Goal: Transaction & Acquisition: Obtain resource

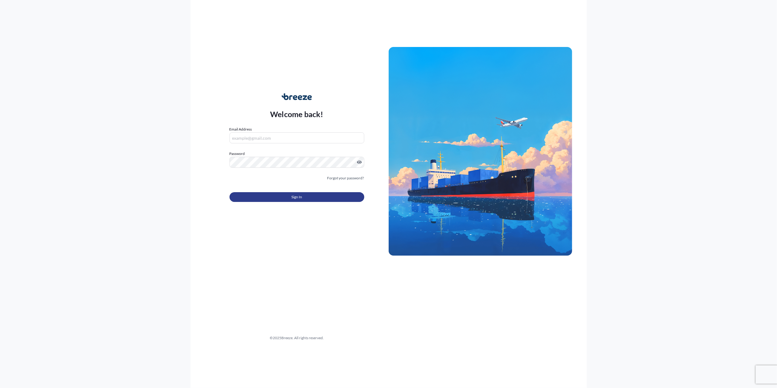
type input "[PERSON_NAME][EMAIL_ADDRESS][PERSON_NAME][DOMAIN_NAME]"
click at [281, 193] on button "Sign In" at bounding box center [297, 197] width 135 height 10
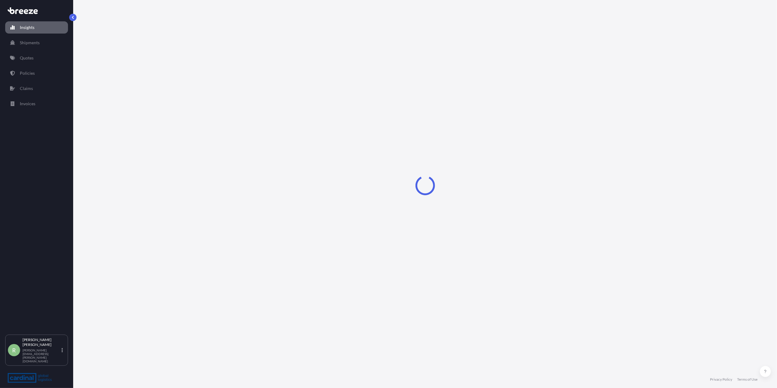
select select "2025"
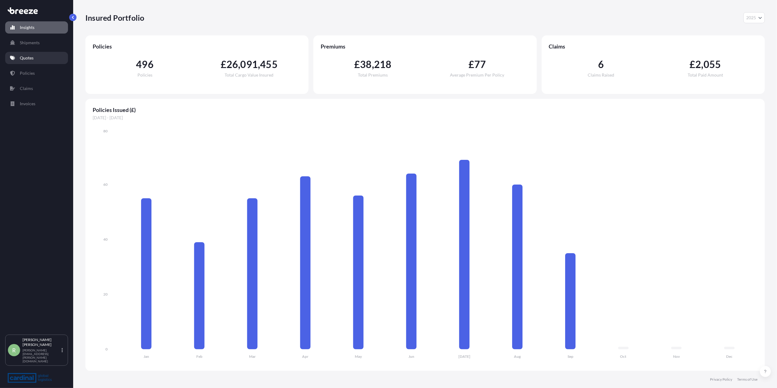
click at [40, 61] on link "Quotes" at bounding box center [36, 58] width 63 height 12
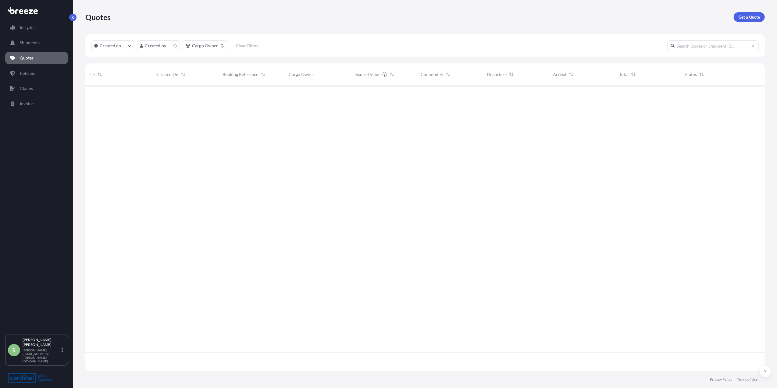
scroll to position [282, 674]
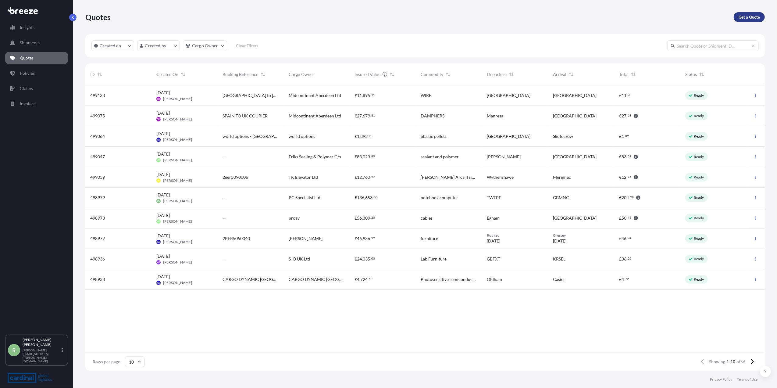
click at [750, 20] on link "Get a Quote" at bounding box center [749, 17] width 31 height 10
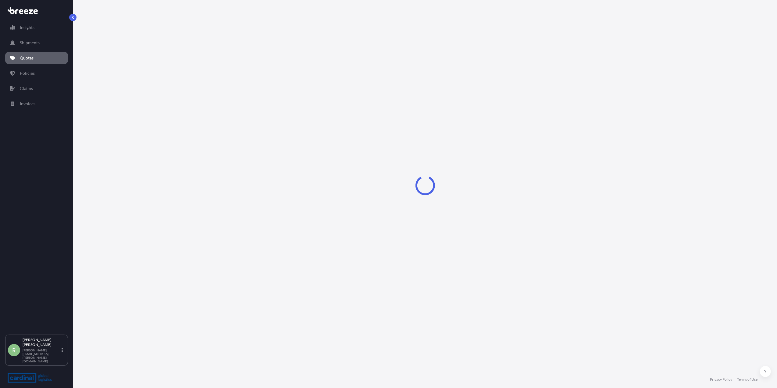
select select "Sea"
select select "1"
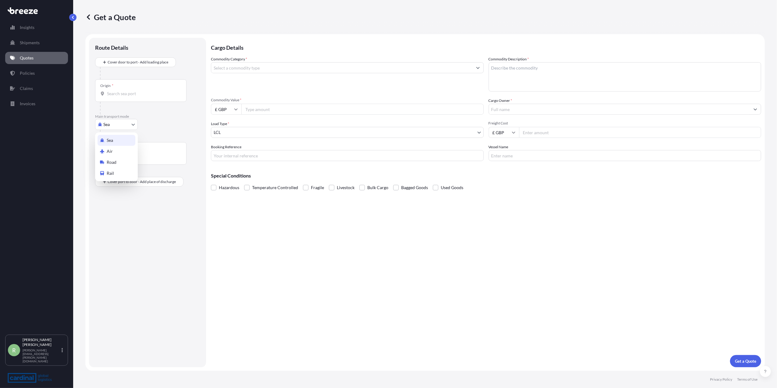
click at [115, 120] on body "Insights Shipments Quotes Policies Claims Invoices R [PERSON_NAME] Stuart [EMAI…" at bounding box center [388, 194] width 777 height 388
click at [109, 149] on span "Air" at bounding box center [110, 151] width 6 height 6
select select "Air"
click at [120, 96] on input "Origin *" at bounding box center [143, 96] width 72 height 6
click at [135, 94] on input "marland" at bounding box center [143, 96] width 72 height 6
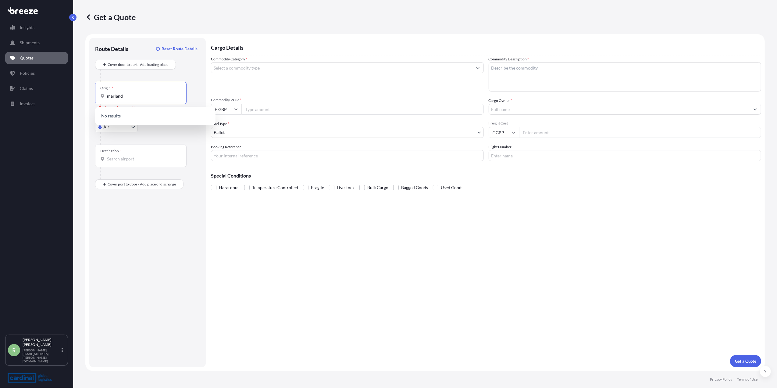
drag, startPoint x: 125, startPoint y: 98, endPoint x: 95, endPoint y: 98, distance: 29.6
click at [95, 98] on div "Origin * marland" at bounding box center [140, 93] width 91 height 23
paste input "20774"
click at [125, 91] on div "Origin * 20774" at bounding box center [140, 93] width 91 height 23
click at [125, 93] on input "20774" at bounding box center [143, 96] width 72 height 6
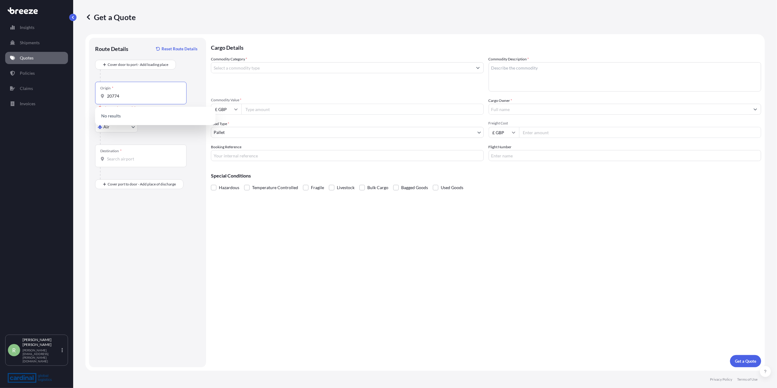
drag, startPoint x: 123, startPoint y: 94, endPoint x: 64, endPoint y: 100, distance: 58.8
click at [64, 100] on div "Insights Shipments Quotes Policies Claims Invoices R [PERSON_NAME] Stuart [EMAI…" at bounding box center [388, 194] width 777 height 388
paste input "[GEOGRAPHIC_DATA] , [GEOGRAPHIC_DATA] ,"
drag, startPoint x: 167, startPoint y: 95, endPoint x: 95, endPoint y: 98, distance: 71.7
click at [95, 98] on div "Origin * [GEOGRAPHIC_DATA] , [GEOGRAPHIC_DATA] , 20774" at bounding box center [140, 93] width 91 height 23
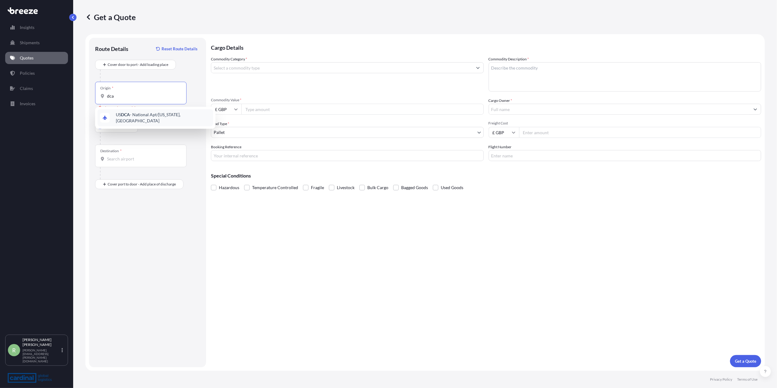
click at [136, 115] on span "US DCA - National Apt/[US_STATE], [GEOGRAPHIC_DATA]" at bounding box center [163, 118] width 95 height 12
type input "USDCA - National Apt/[US_STATE], [GEOGRAPHIC_DATA]"
click at [120, 158] on input "Destination *" at bounding box center [143, 159] width 72 height 6
type input "USDCA - National Apt/[US_STATE], [GEOGRAPHIC_DATA]"
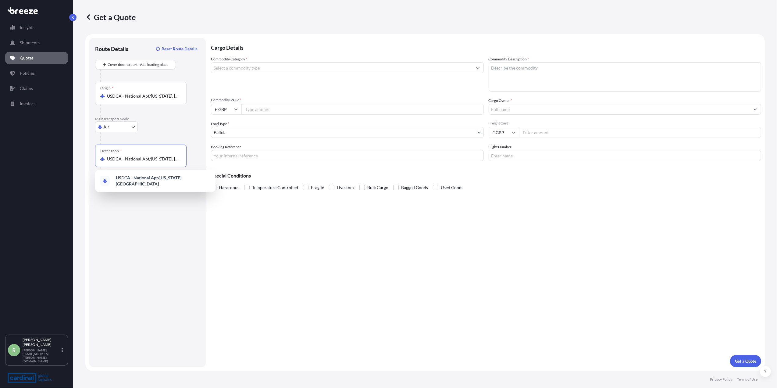
click at [120, 94] on input "USDCA - National Apt/[US_STATE], [GEOGRAPHIC_DATA]" at bounding box center [143, 96] width 72 height 6
drag, startPoint x: 106, startPoint y: 95, endPoint x: 173, endPoint y: 99, distance: 67.2
click at [173, 99] on div "USDCA - National Apt/[US_STATE], [GEOGRAPHIC_DATA]" at bounding box center [140, 96] width 81 height 6
click at [173, 99] on input "USDCA - National Apt/[US_STATE], [GEOGRAPHIC_DATA]" at bounding box center [143, 96] width 72 height 6
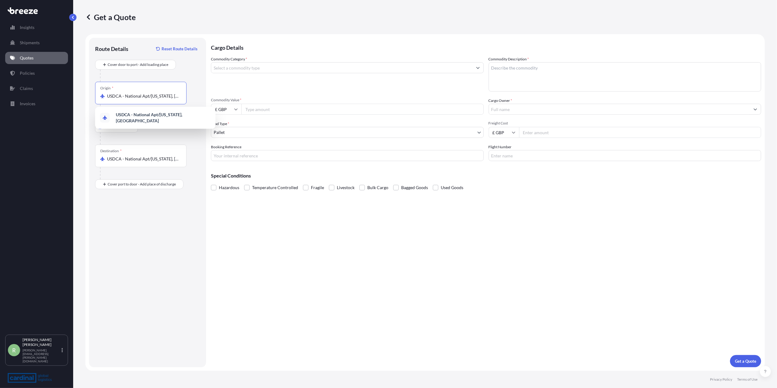
click at [174, 98] on input "USDCA - National Apt/[US_STATE], [GEOGRAPHIC_DATA]" at bounding box center [143, 96] width 72 height 6
drag, startPoint x: 163, startPoint y: 95, endPoint x: 87, endPoint y: 96, distance: 75.3
click at [87, 96] on form "Route Details Reset Route Details Cover door to port - Add loading place Place …" at bounding box center [425, 202] width 680 height 337
type input "CNSZX - Shenzhen Baoan International Apt, [GEOGRAPHIC_DATA]"
click at [258, 68] on input "Commodity Category *" at bounding box center [341, 67] width 261 height 11
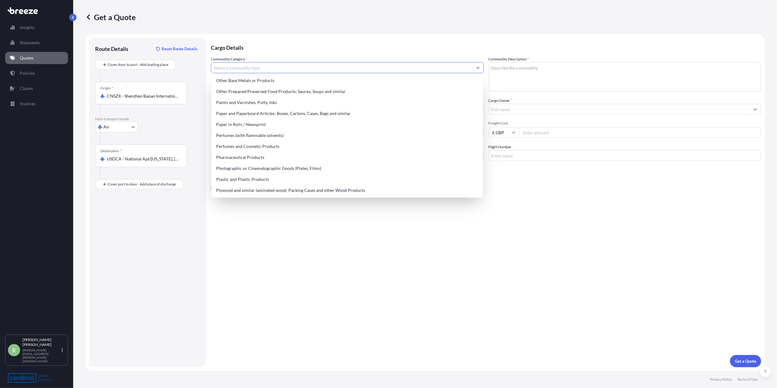
scroll to position [1016, 0]
click at [290, 110] on div "Paper and Paperboard Articles: Boxes, Cartons, Cases, Bags and similar" at bounding box center [347, 110] width 267 height 11
type input "Paper and Paperboard Articles: Boxes, Cartons, Cases, Bags and similar"
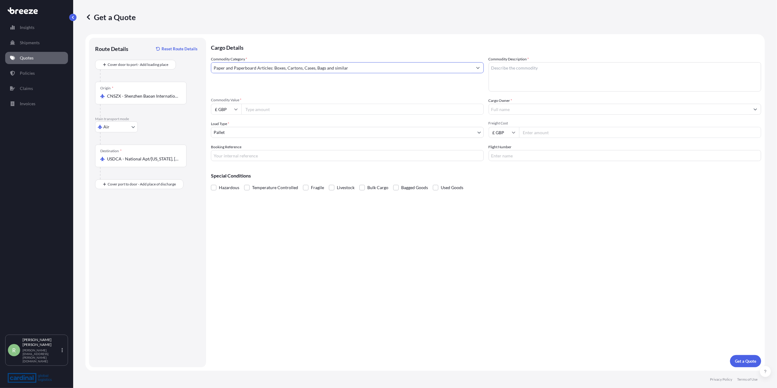
click at [286, 109] on input "Commodity Value *" at bounding box center [363, 109] width 242 height 11
type input "5888"
click at [538, 131] on input "Freight Cost" at bounding box center [640, 132] width 242 height 11
click at [545, 132] on input "Freight Cost" at bounding box center [640, 132] width 242 height 11
type input "23571.20"
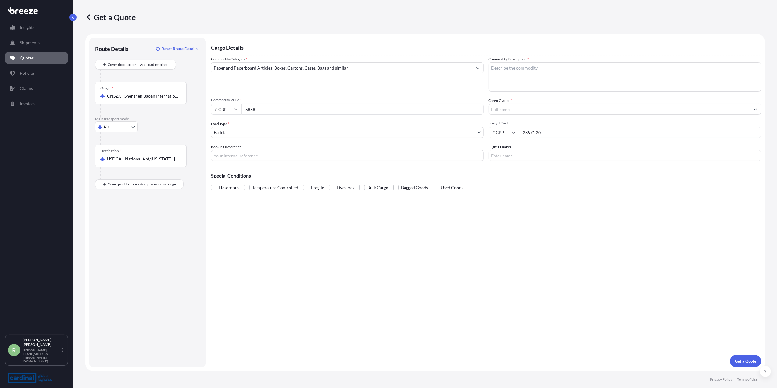
click at [526, 107] on input "Cargo Owner *" at bounding box center [619, 109] width 261 height 11
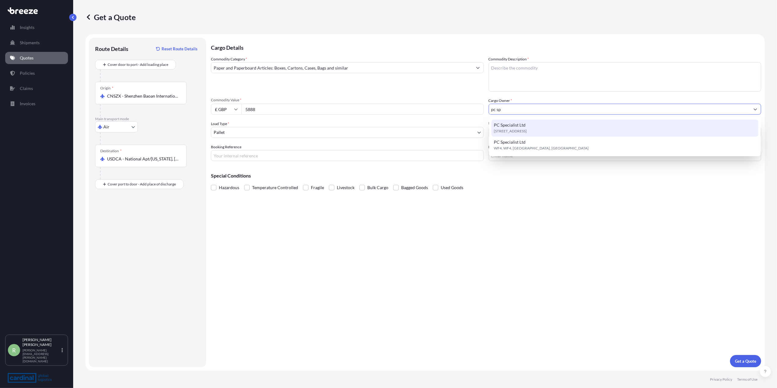
click at [527, 124] on div "PC Specialist Ltd [STREET_ADDRESS]" at bounding box center [625, 128] width 267 height 17
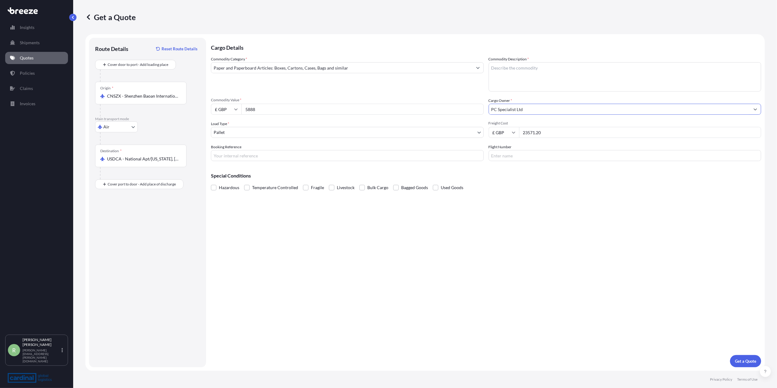
type input "PC Specialist Ltd"
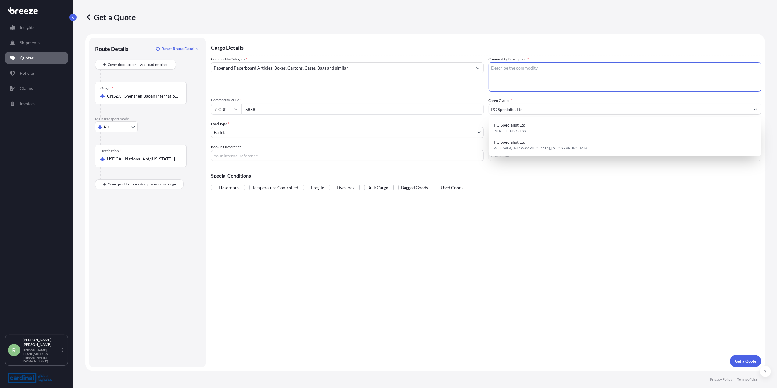
click at [511, 76] on textarea "Commodity Description *" at bounding box center [625, 76] width 273 height 29
paste textarea "cartons, boxes"
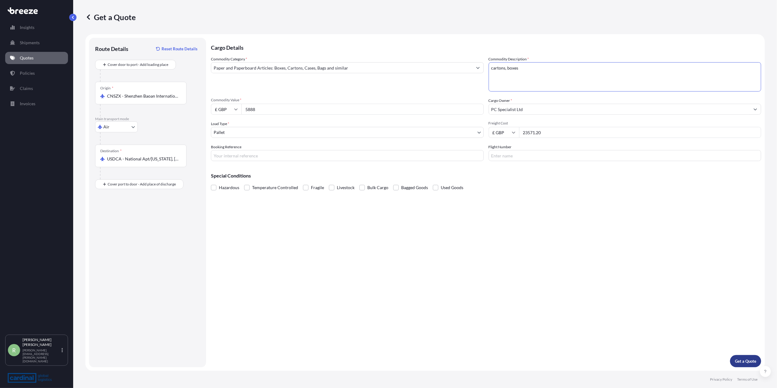
type textarea "cartons, boxes"
click at [744, 358] on p "Get a Quote" at bounding box center [745, 361] width 21 height 6
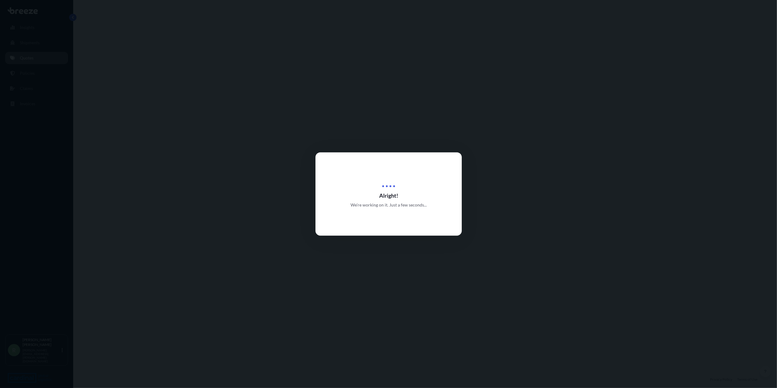
select select "Air"
select select "1"
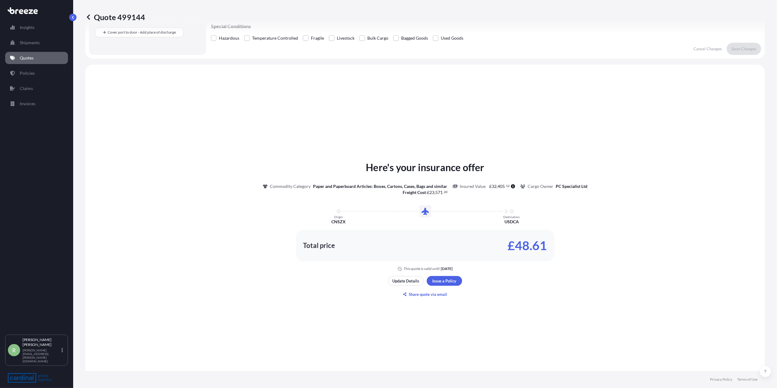
scroll to position [180, 0]
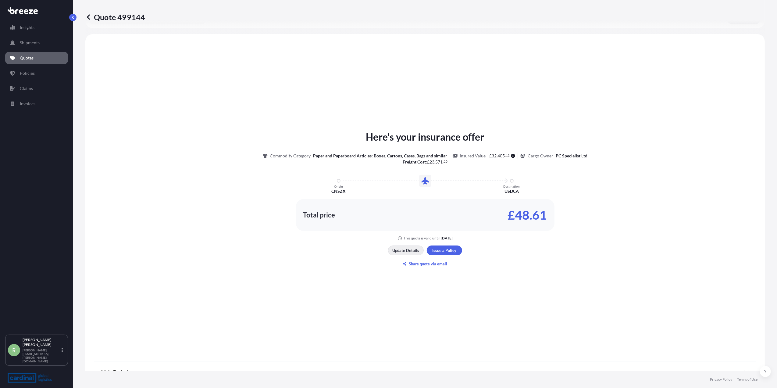
click at [396, 253] on button "Update Details" at bounding box center [406, 250] width 36 height 10
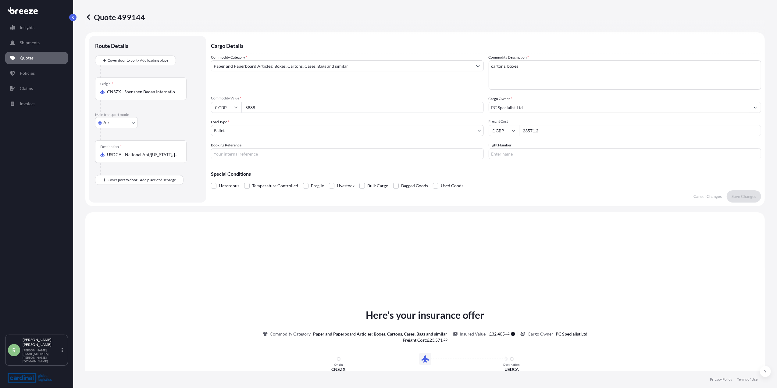
scroll to position [0, 0]
